Goal: Task Accomplishment & Management: Use online tool/utility

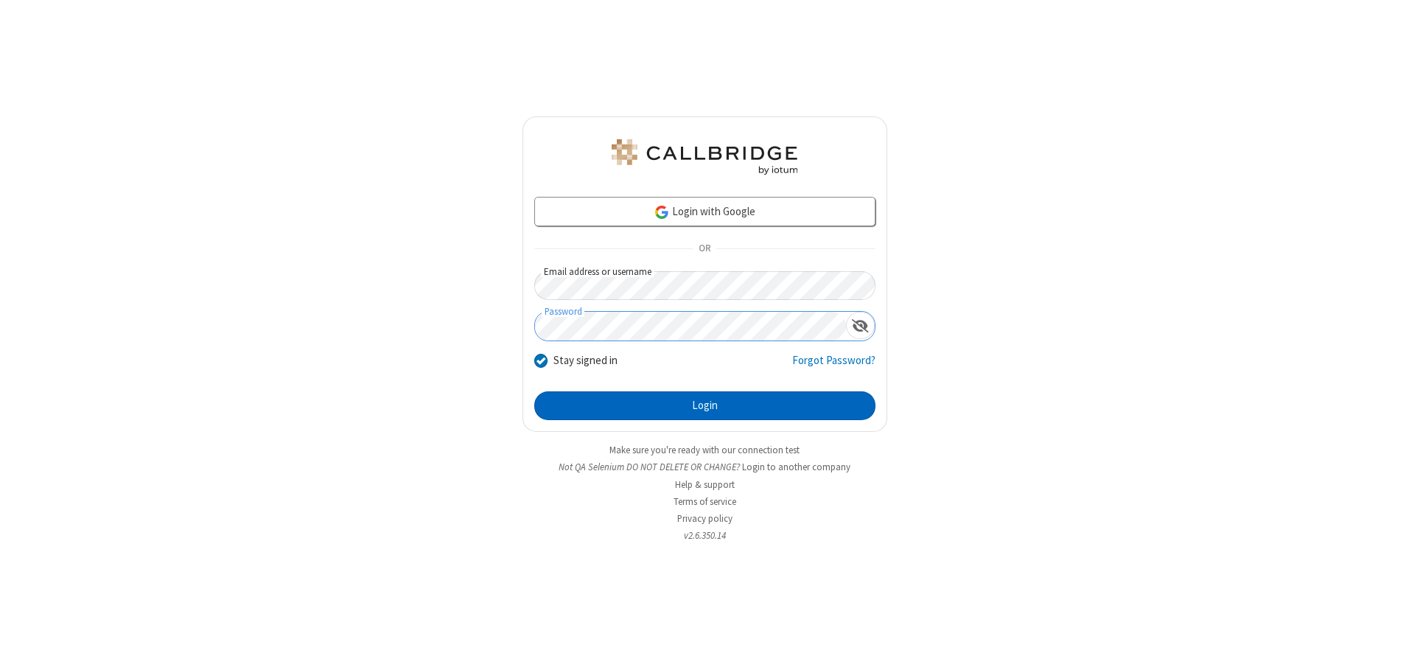
click at [704, 405] on button "Login" at bounding box center [704, 405] width 341 height 29
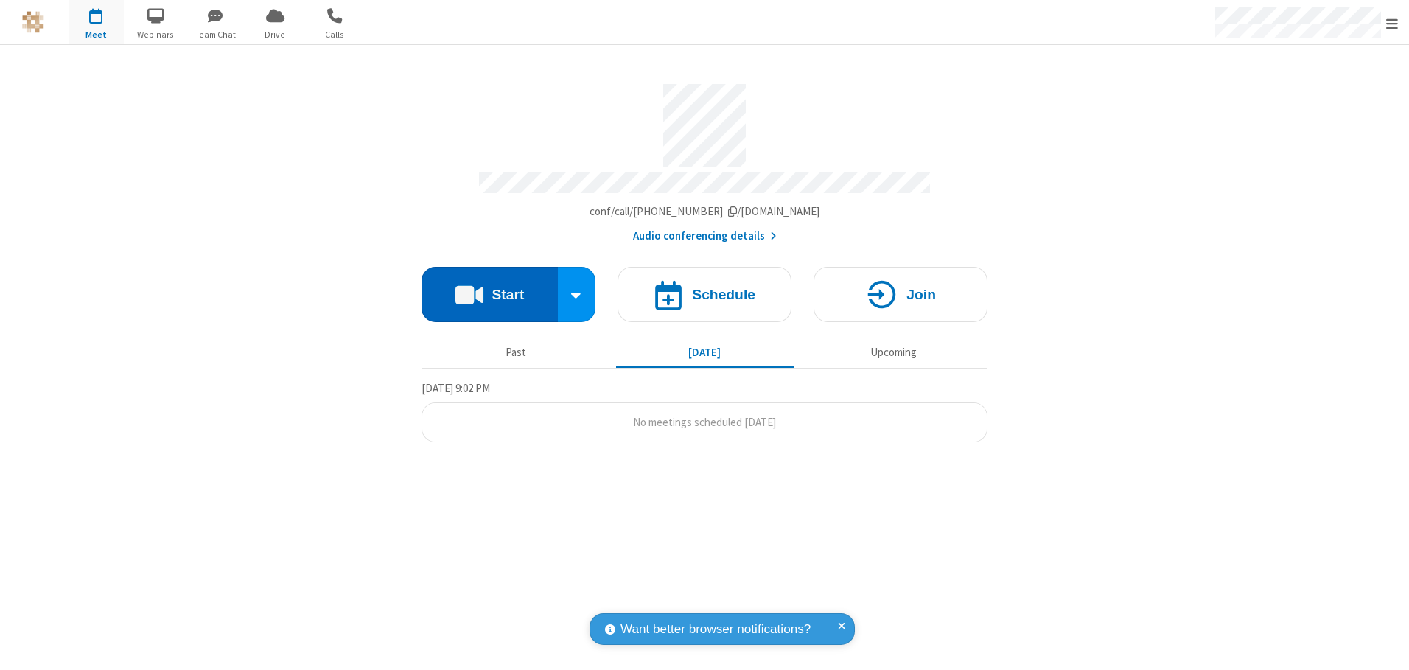
click at [489, 289] on button "Start" at bounding box center [490, 294] width 136 height 55
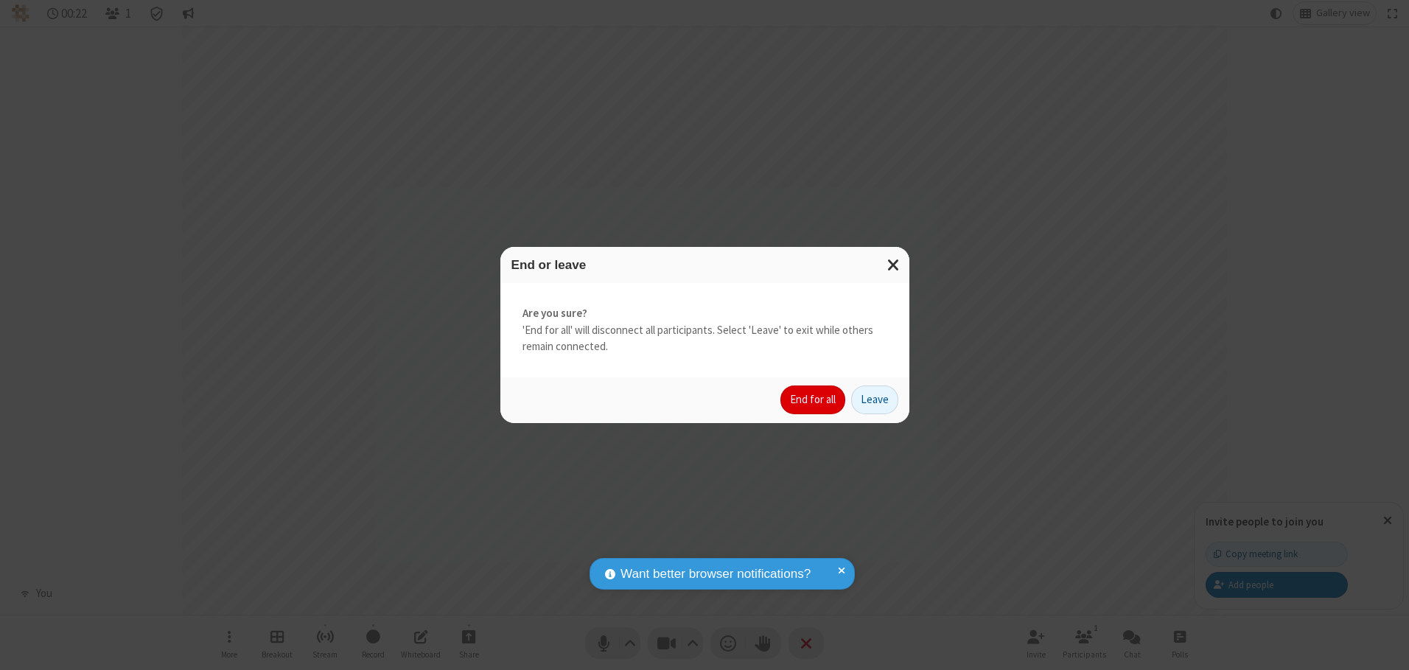
click at [814, 399] on button "End for all" at bounding box center [812, 399] width 65 height 29
